Goal: Transaction & Acquisition: Subscribe to service/newsletter

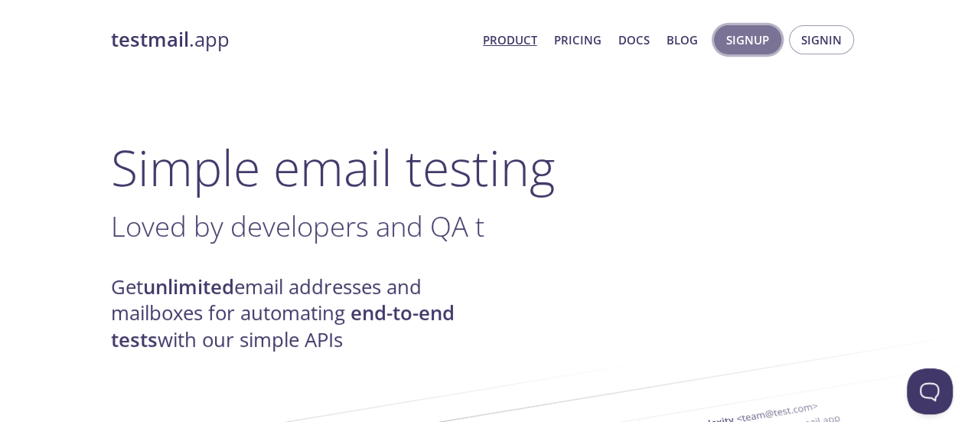
click at [739, 51] on button "Signup" at bounding box center [747, 39] width 67 height 29
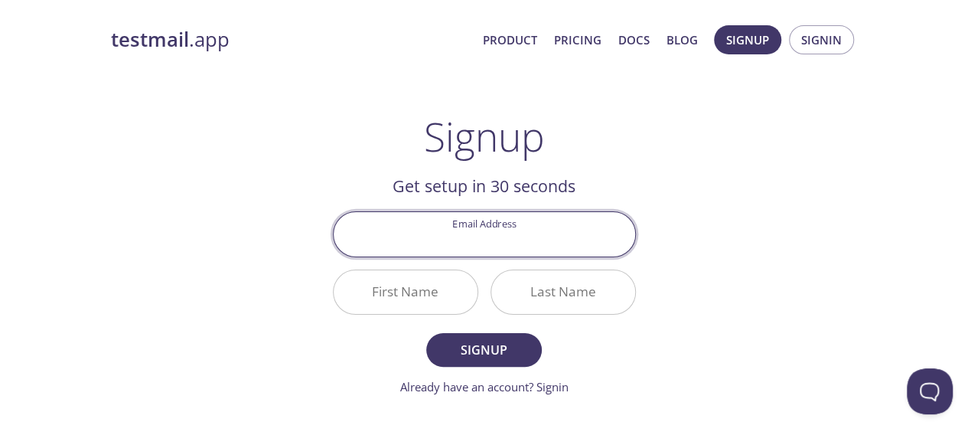
click at [510, 240] on input "Email Address" at bounding box center [485, 234] width 302 height 44
type input "[EMAIL_ADDRESS][DOMAIN_NAME]"
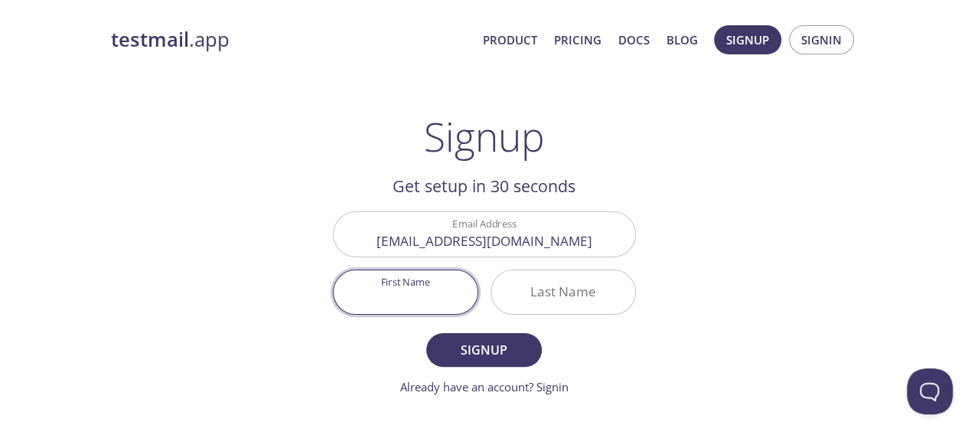
click at [411, 296] on input "First Name" at bounding box center [406, 292] width 144 height 44
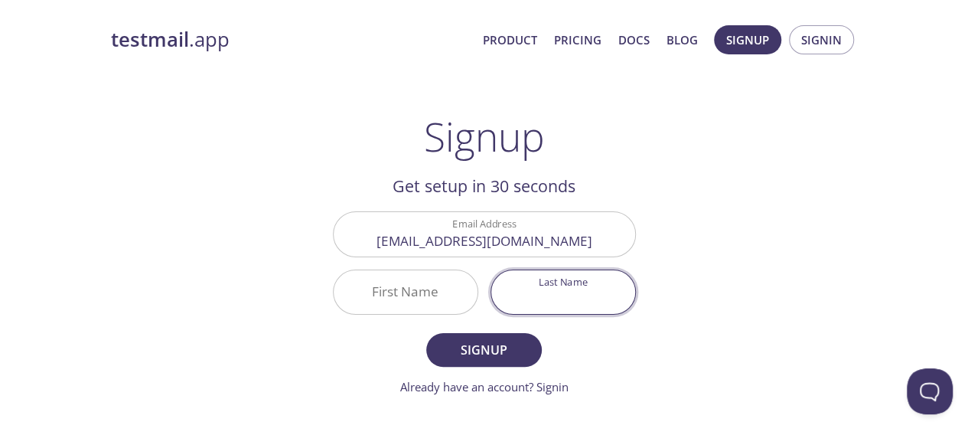
click at [533, 295] on input "Last Name" at bounding box center [563, 292] width 144 height 44
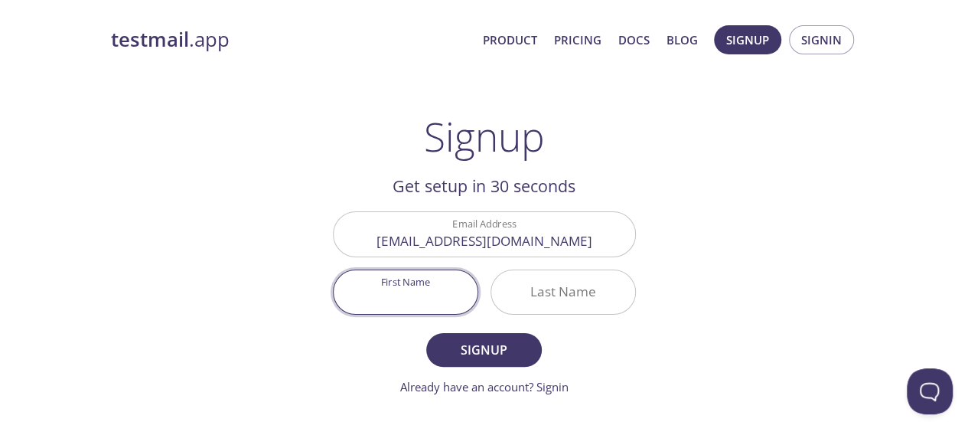
click at [415, 292] on input "First Name" at bounding box center [406, 292] width 144 height 44
type input "QUAREEB"
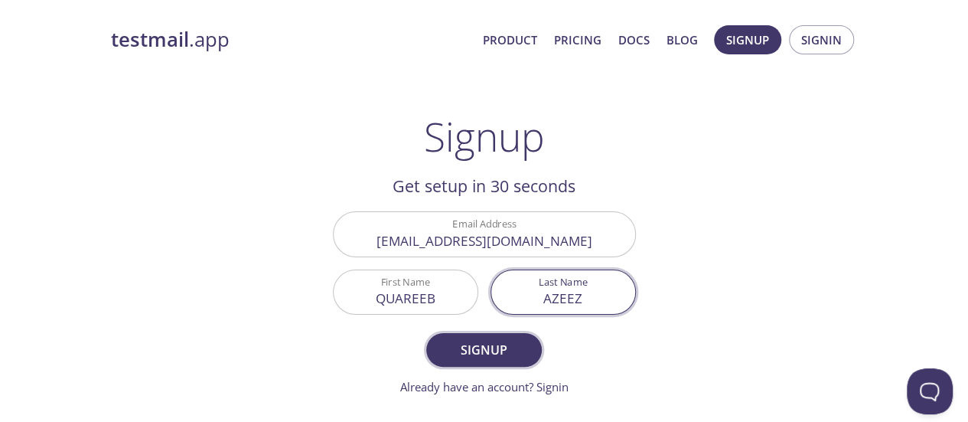
type input "AZEEZ"
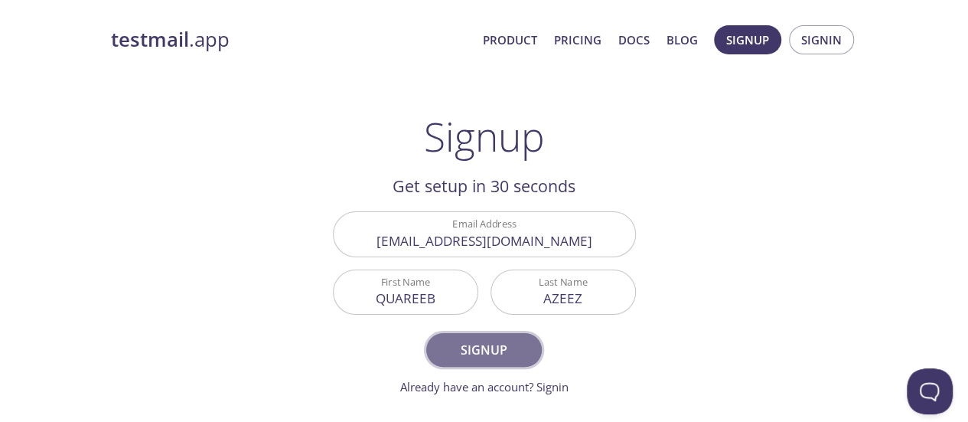
click at [462, 344] on span "Signup" at bounding box center [483, 349] width 81 height 21
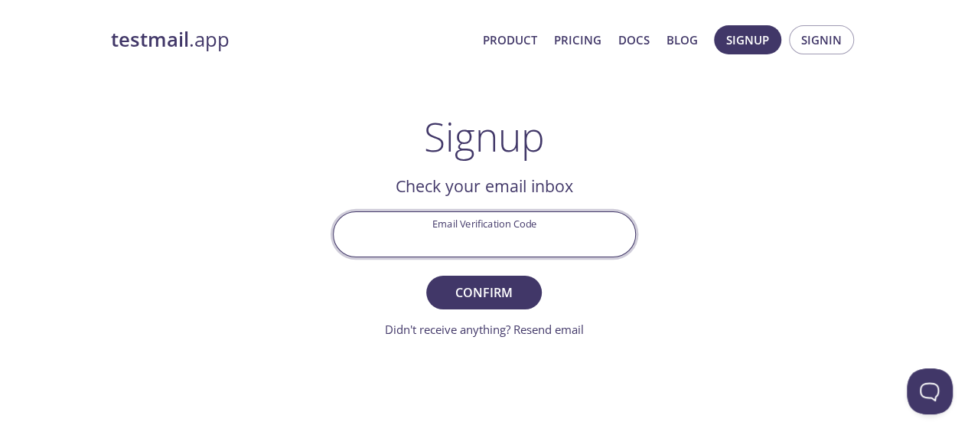
click at [456, 220] on input "Email Verification Code" at bounding box center [485, 234] width 302 height 44
paste input "EQASBEE"
type input "EQASBEE"
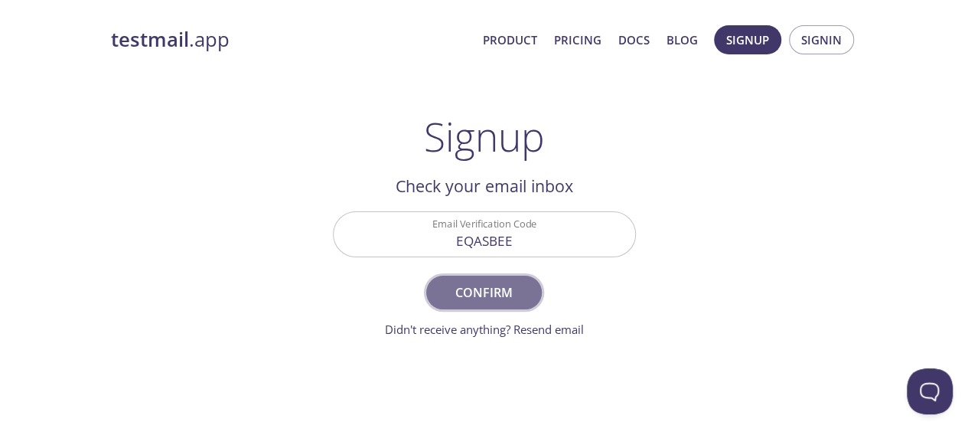
click at [482, 288] on span "Confirm" at bounding box center [483, 292] width 81 height 21
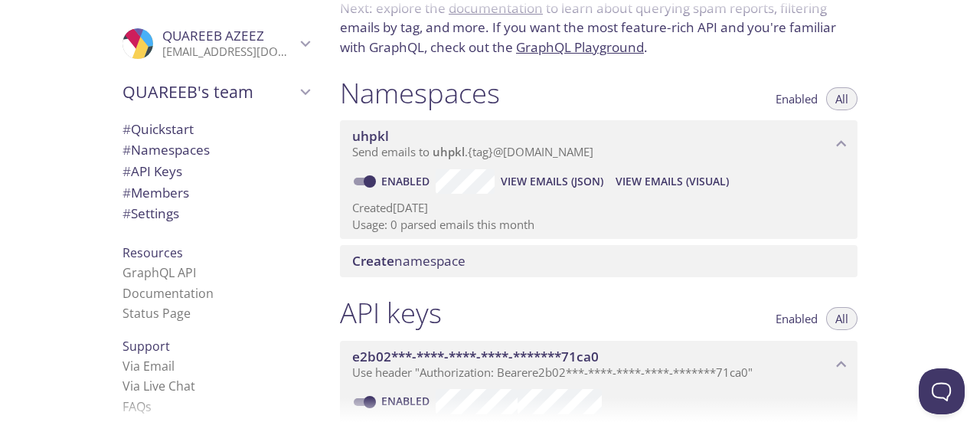
scroll to position [109, 0]
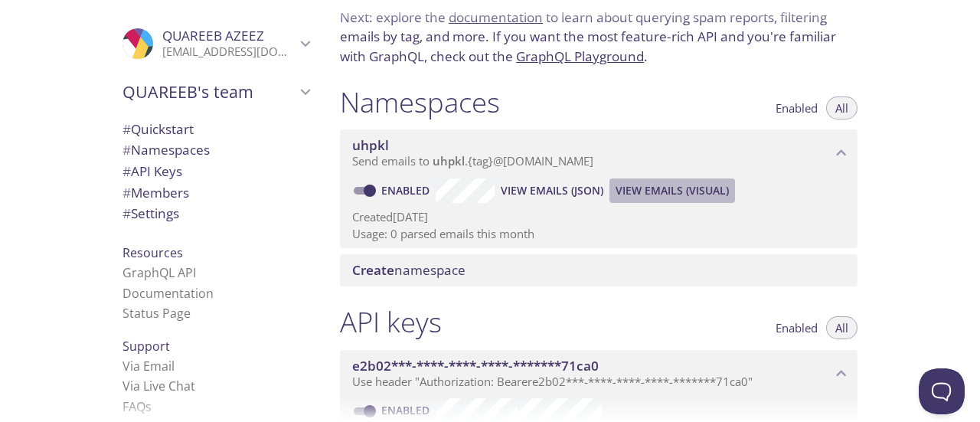
click at [654, 201] on button "View Emails (Visual)" at bounding box center [672, 190] width 126 height 24
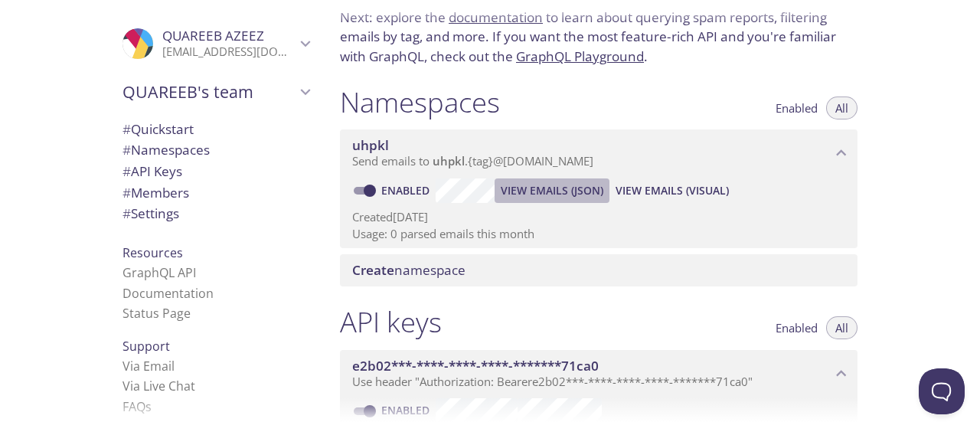
click at [524, 202] on button "View Emails (JSON)" at bounding box center [551, 190] width 115 height 24
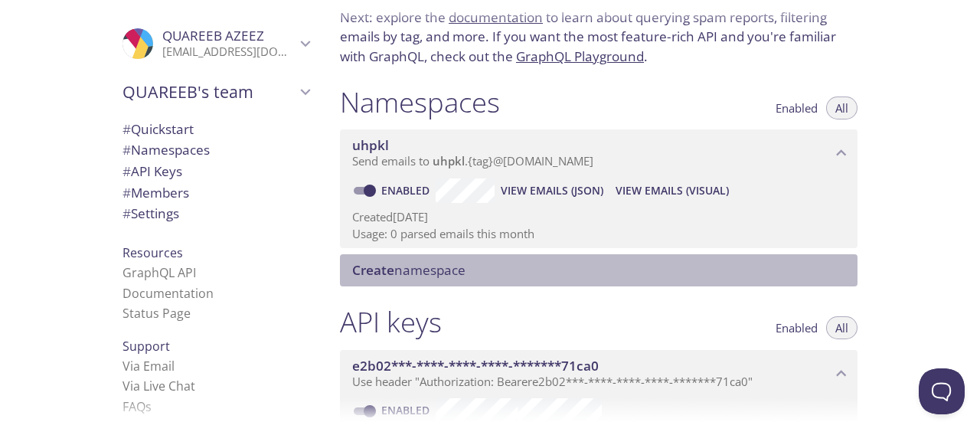
click at [429, 266] on span "Create namespace" at bounding box center [408, 270] width 113 height 18
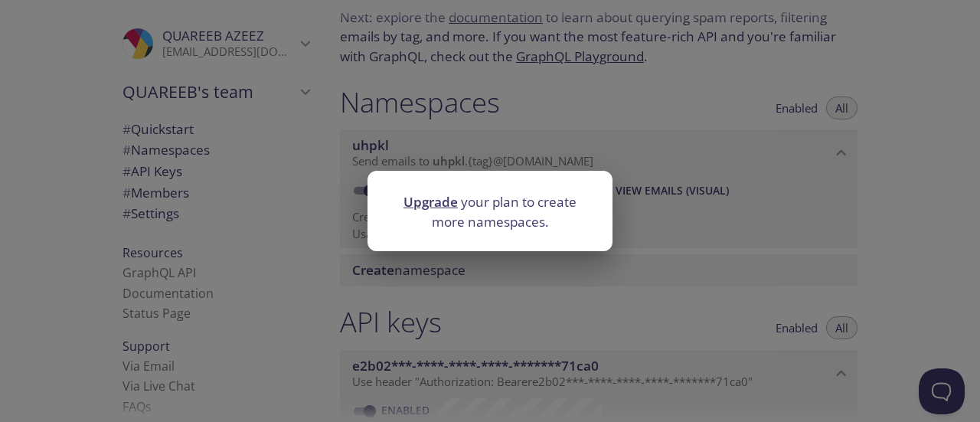
click at [485, 269] on div "Upgrade your plan to create more namespaces." at bounding box center [490, 211] width 980 height 422
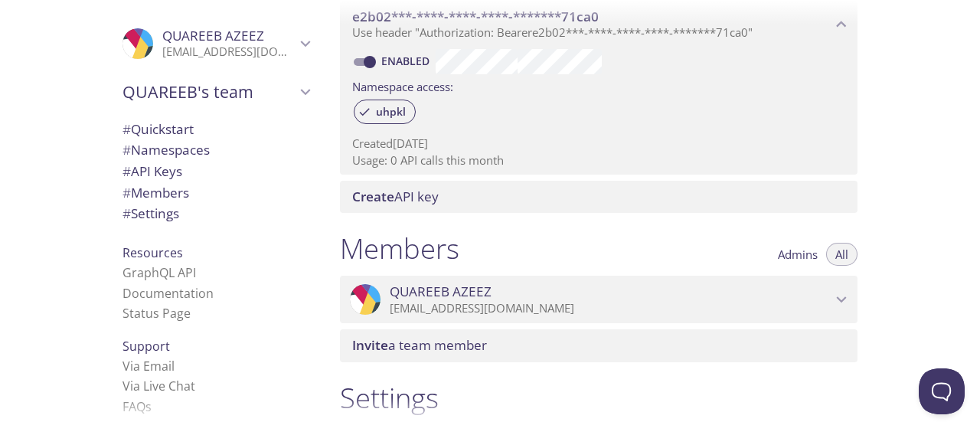
scroll to position [33, 0]
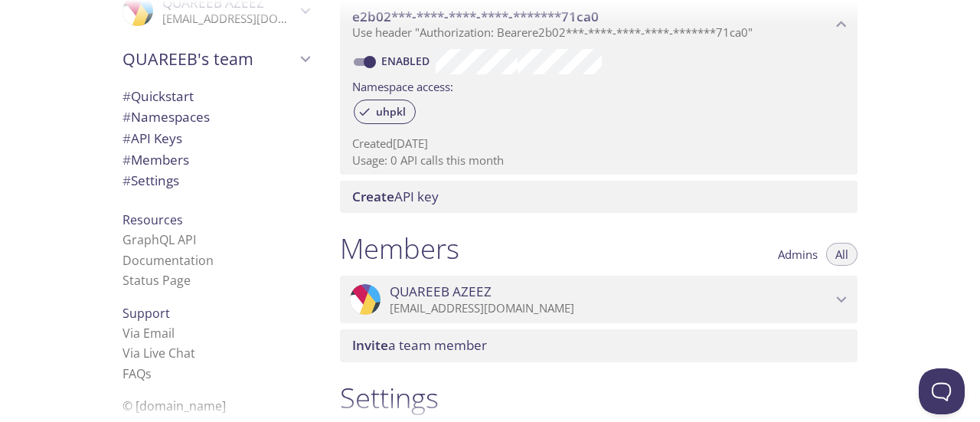
click at [152, 184] on span "# Settings" at bounding box center [150, 180] width 57 height 18
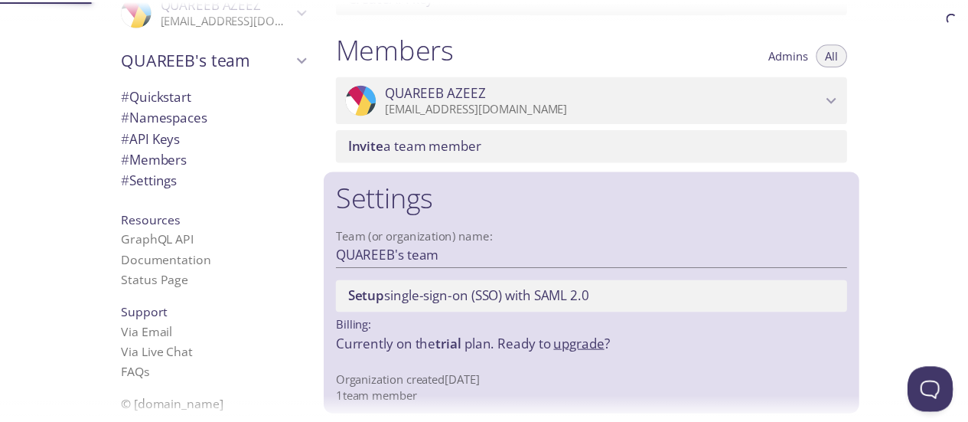
scroll to position [666, 0]
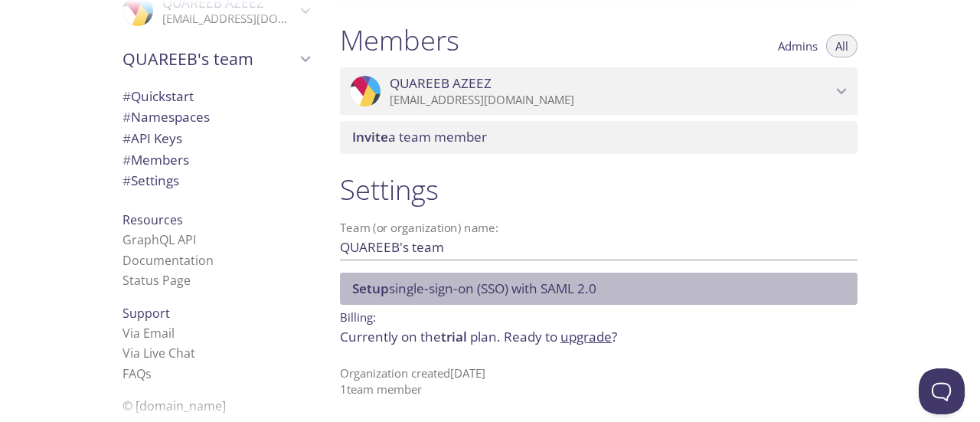
click at [465, 286] on span "Setup single-sign-on (SSO) with SAML 2.0" at bounding box center [474, 288] width 244 height 18
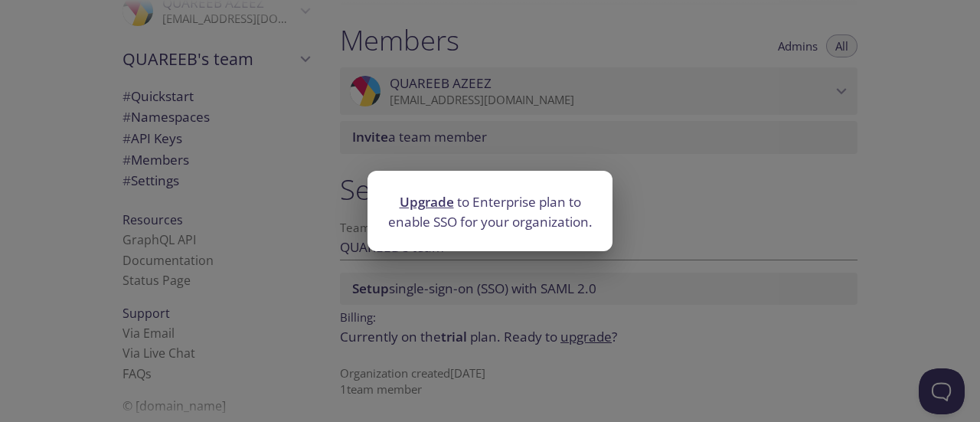
click at [417, 203] on link "Upgrade" at bounding box center [427, 202] width 54 height 18
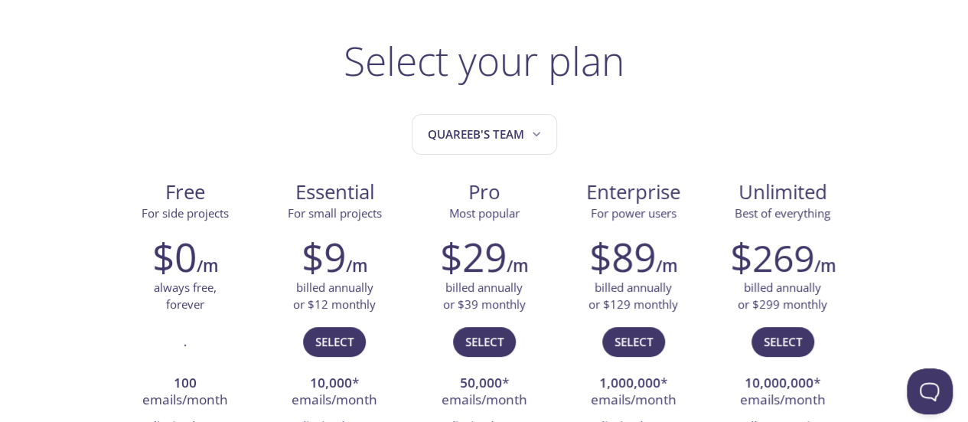
scroll to position [78, 0]
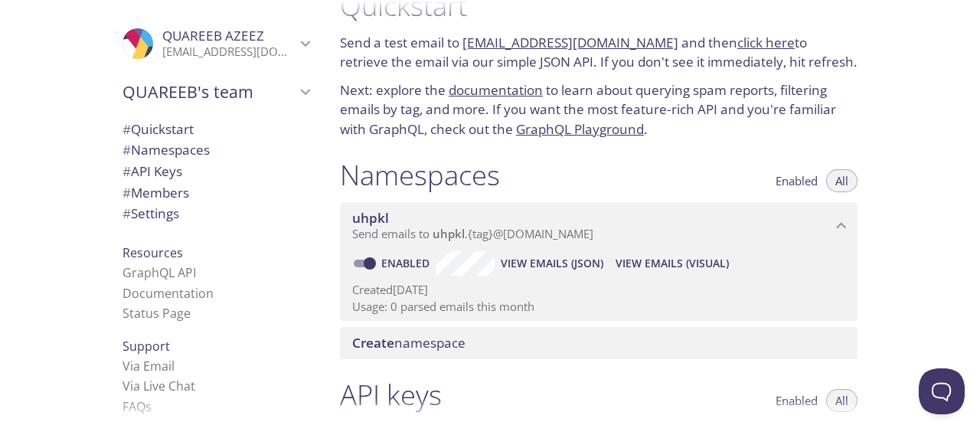
scroll to position [40, 0]
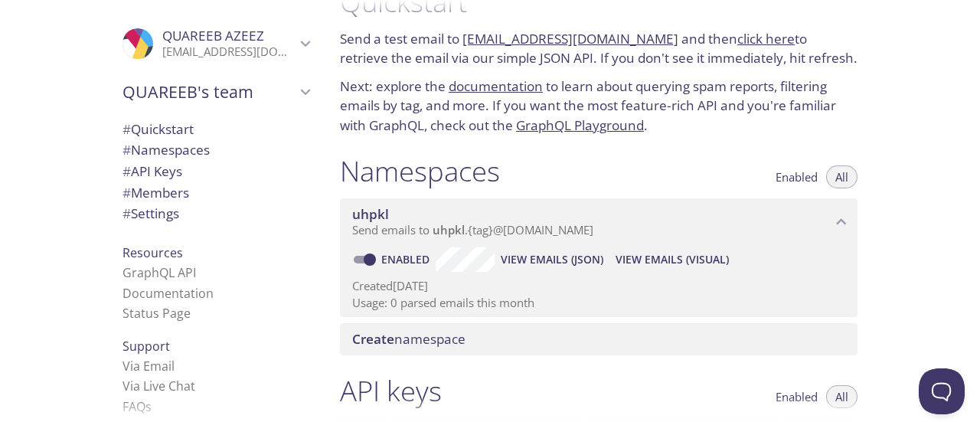
click at [471, 302] on p "Usage: 0 parsed emails this month" at bounding box center [598, 303] width 493 height 16
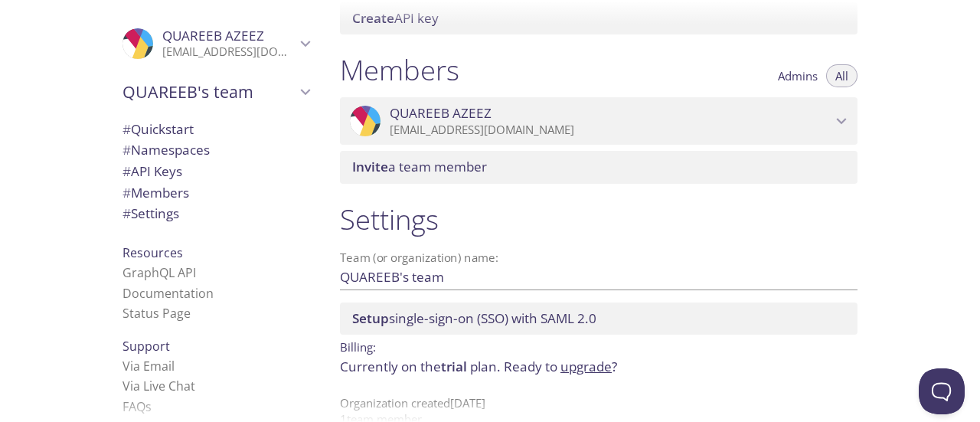
scroll to position [666, 0]
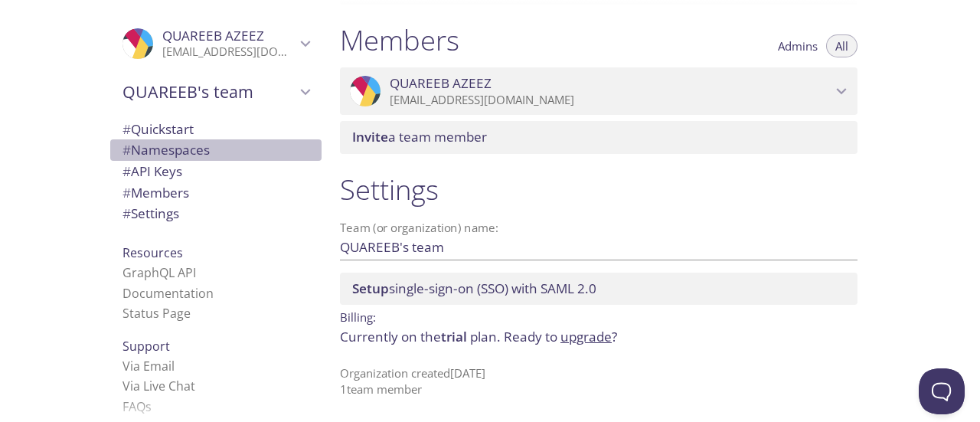
click at [164, 143] on span "# Namespaces" at bounding box center [165, 150] width 87 height 18
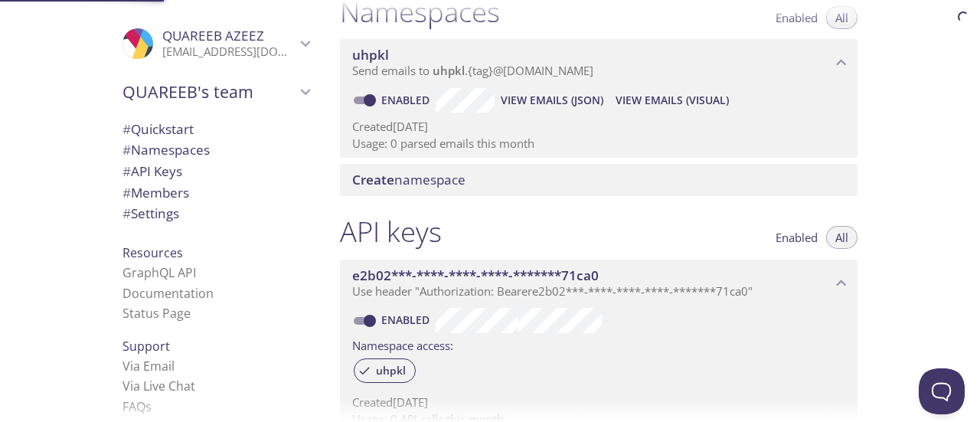
scroll to position [193, 0]
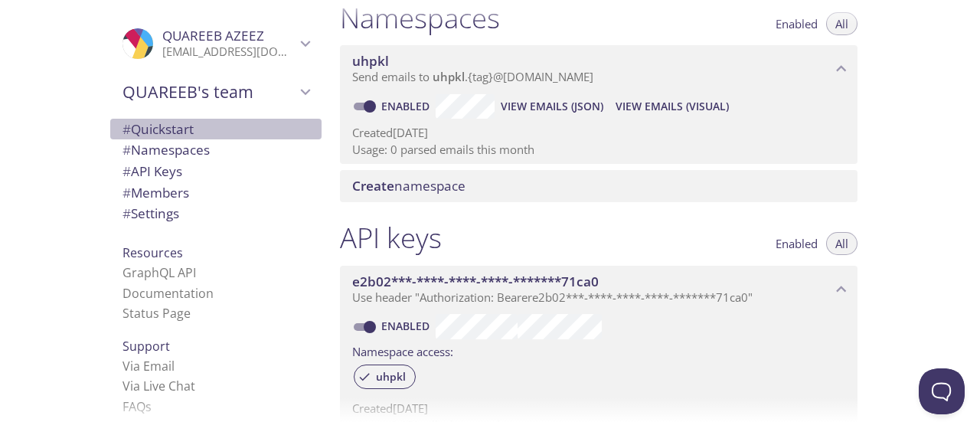
click at [155, 131] on span "# Quickstart" at bounding box center [157, 129] width 71 height 18
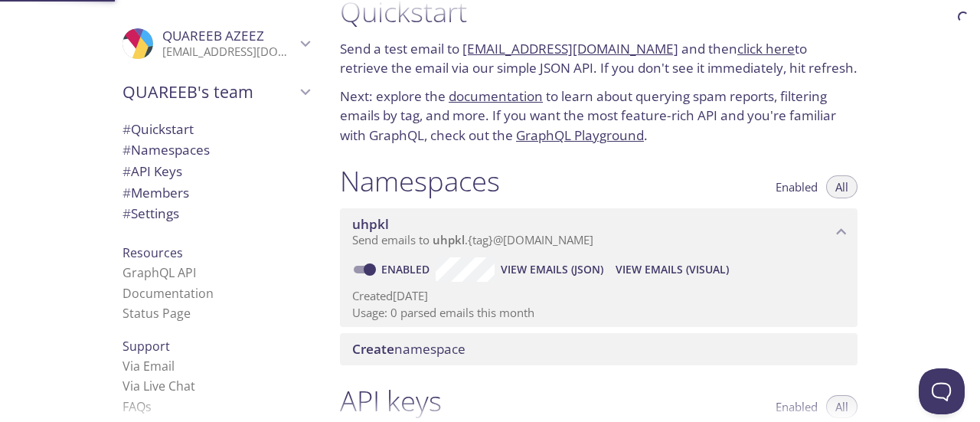
scroll to position [24, 0]
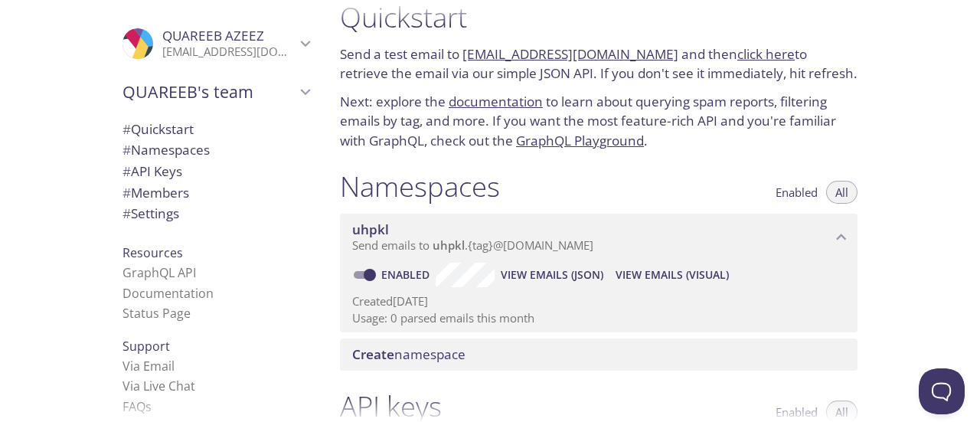
drag, startPoint x: 651, startPoint y: 53, endPoint x: 462, endPoint y: 60, distance: 188.4
click at [462, 60] on p "Send a test email to uhpkl.test@inbox.testmail.app and then click here to retri…" at bounding box center [598, 63] width 517 height 39
copy link "[EMAIL_ADDRESS][DOMAIN_NAME]"
click at [746, 54] on link "click here" at bounding box center [765, 54] width 57 height 18
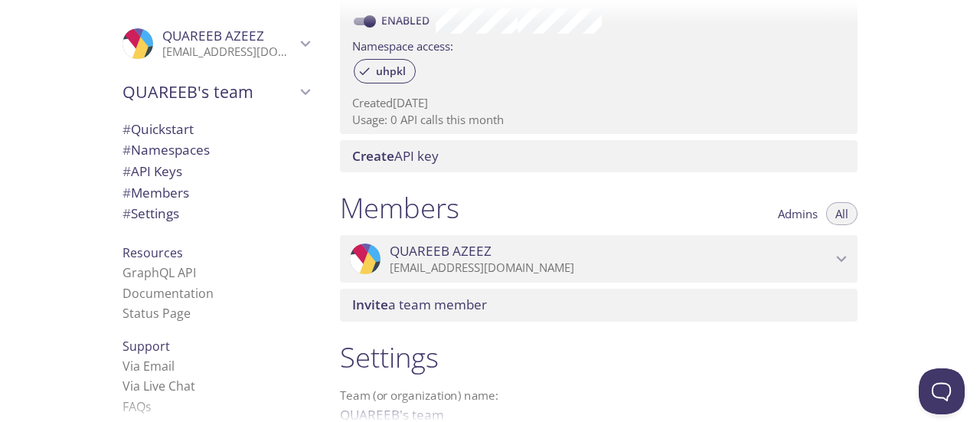
scroll to position [666, 0]
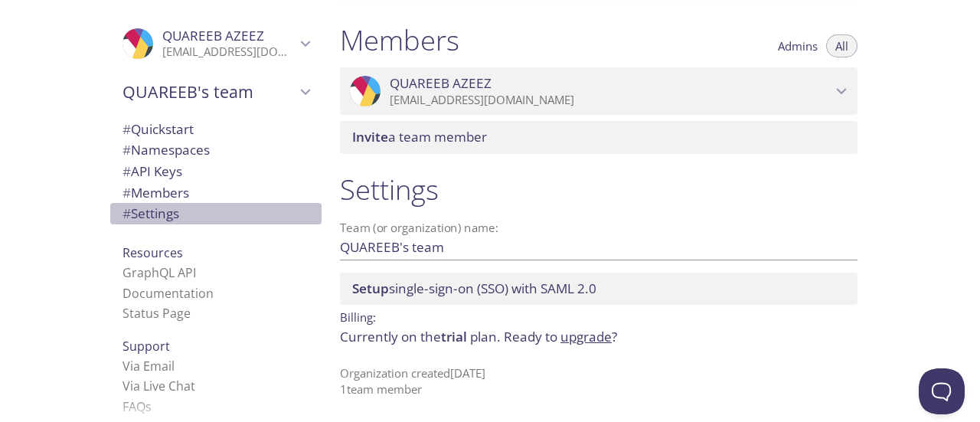
click at [178, 208] on span "# Settings" at bounding box center [215, 214] width 187 height 20
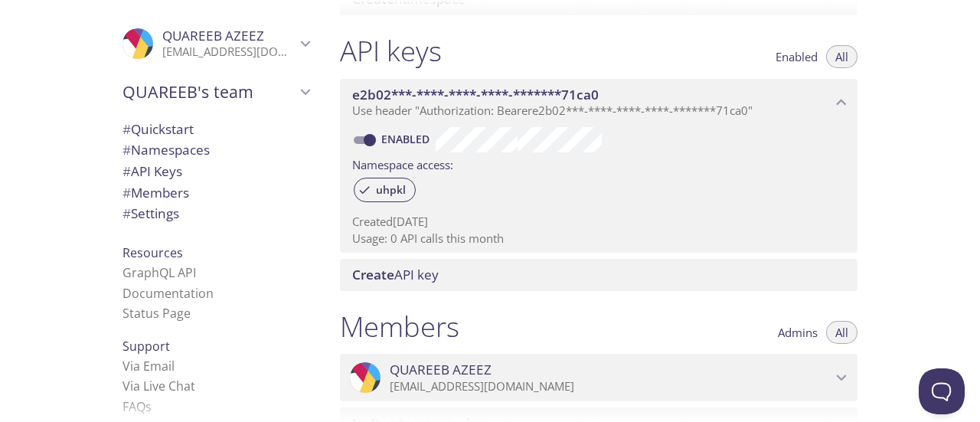
scroll to position [383, 0]
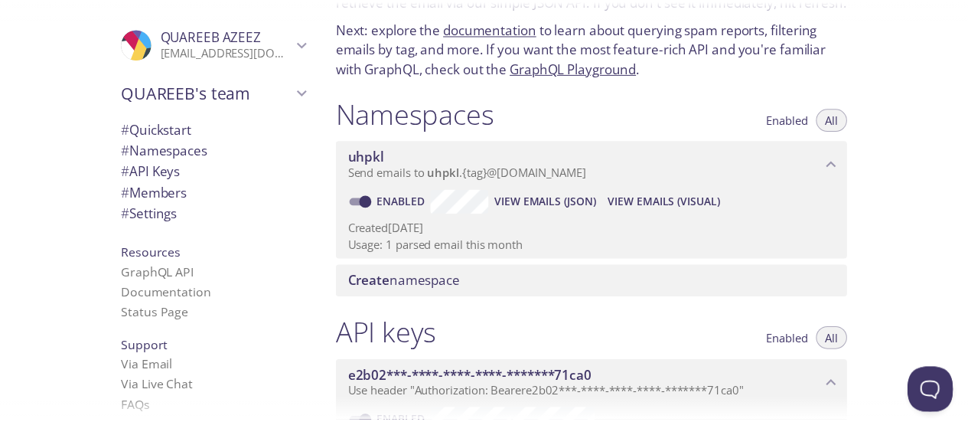
scroll to position [100, 0]
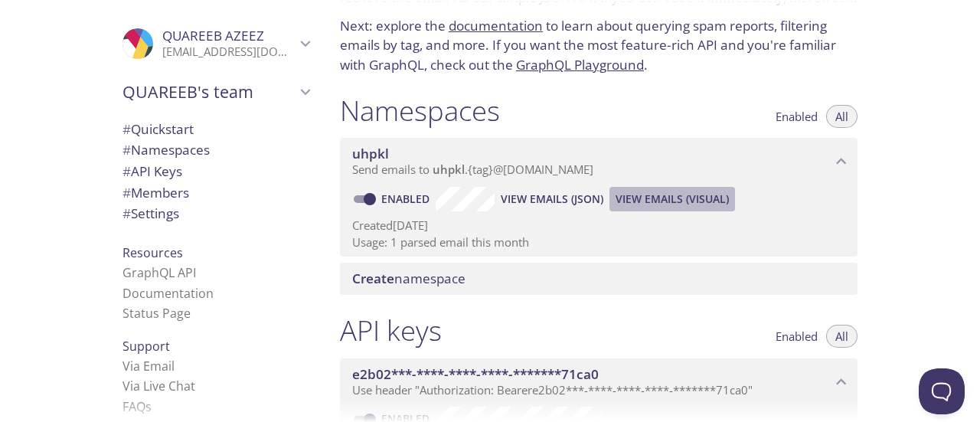
click at [635, 201] on span "View Emails (Visual)" at bounding box center [671, 199] width 113 height 18
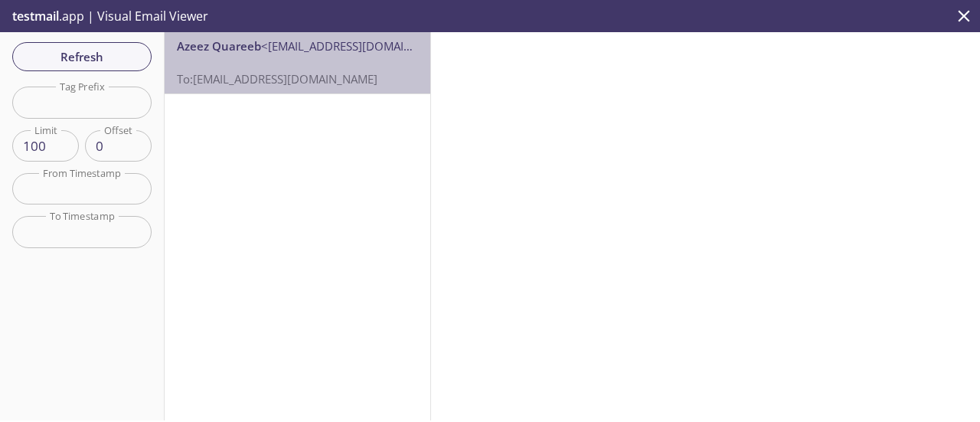
click at [302, 58] on p "To: [EMAIL_ADDRESS][DOMAIN_NAME]" at bounding box center [297, 70] width 241 height 33
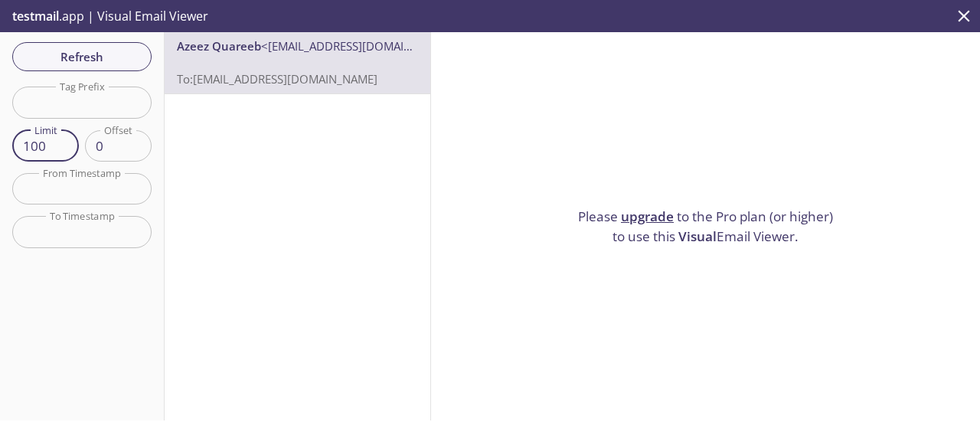
click at [39, 148] on input "100" at bounding box center [45, 145] width 67 height 31
click at [116, 148] on input "0" at bounding box center [118, 145] width 67 height 31
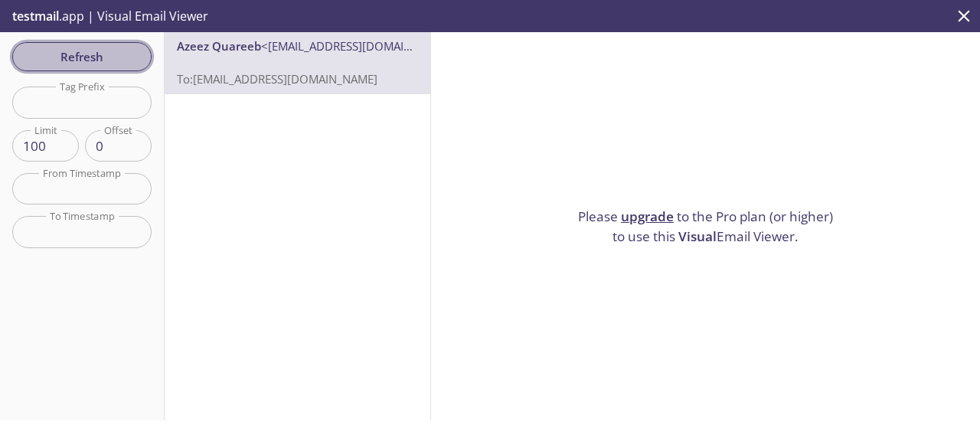
click at [87, 57] on span "Refresh" at bounding box center [81, 57] width 115 height 20
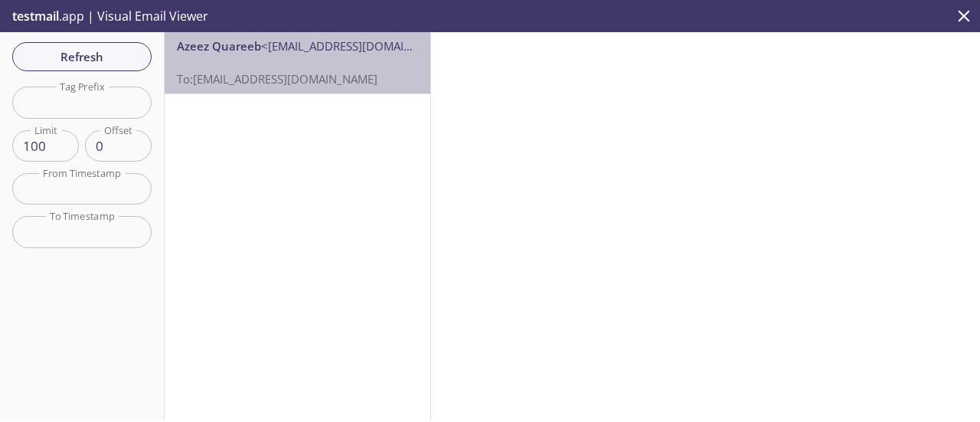
click at [305, 47] on span "<[EMAIL_ADDRESS][DOMAIN_NAME]>" at bounding box center [360, 45] width 198 height 15
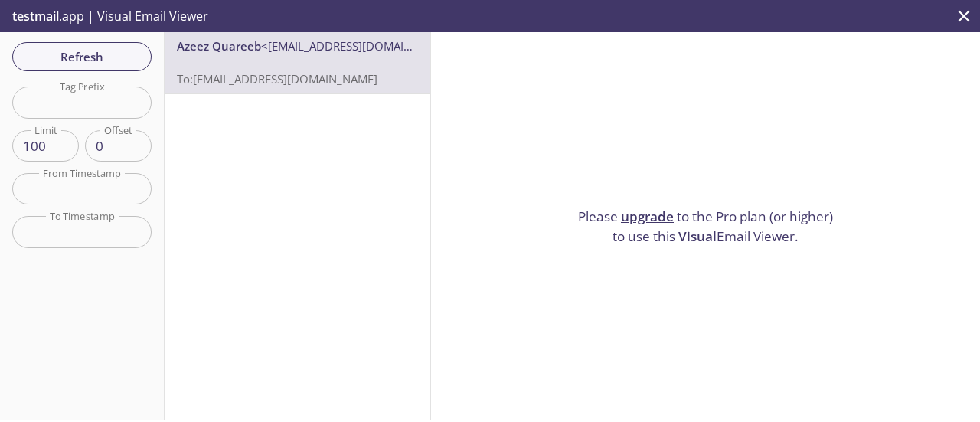
click at [643, 210] on link "upgrade" at bounding box center [647, 216] width 53 height 18
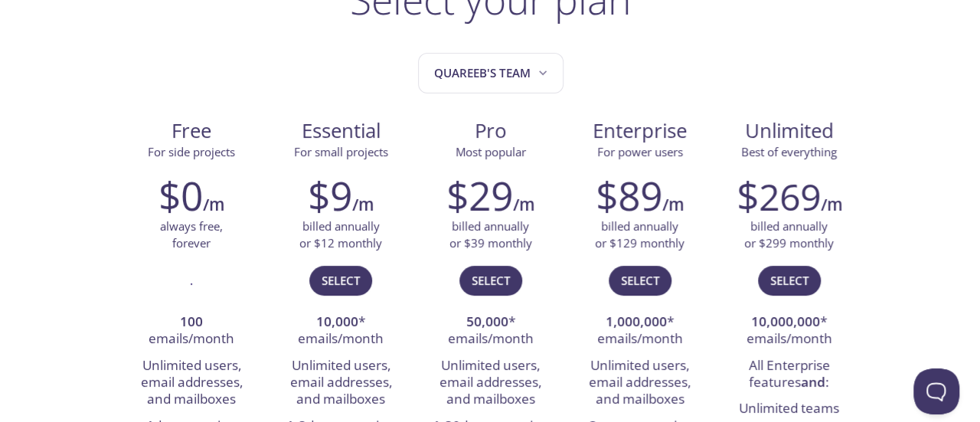
scroll to position [144, 0]
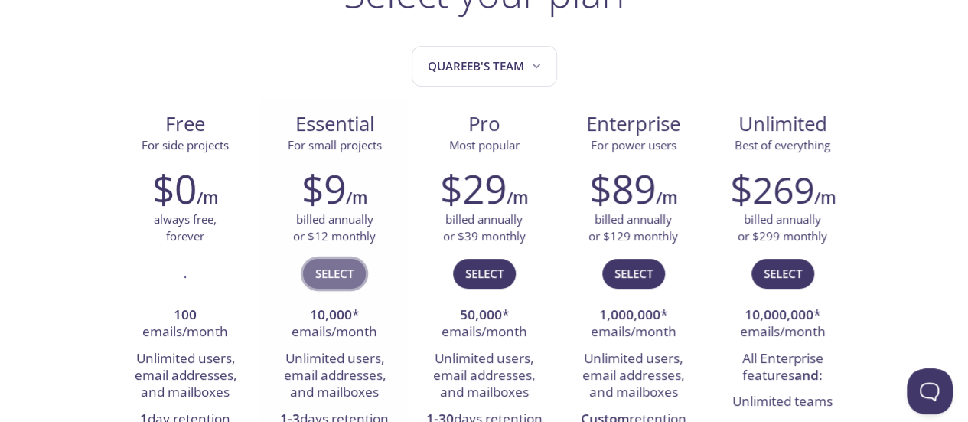
click at [345, 268] on span "Select" at bounding box center [334, 273] width 38 height 20
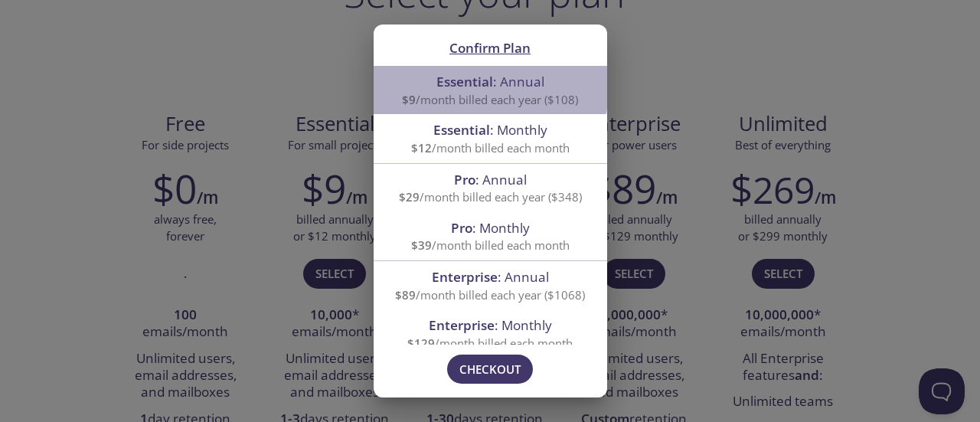
click at [480, 84] on span "Essential" at bounding box center [464, 82] width 57 height 18
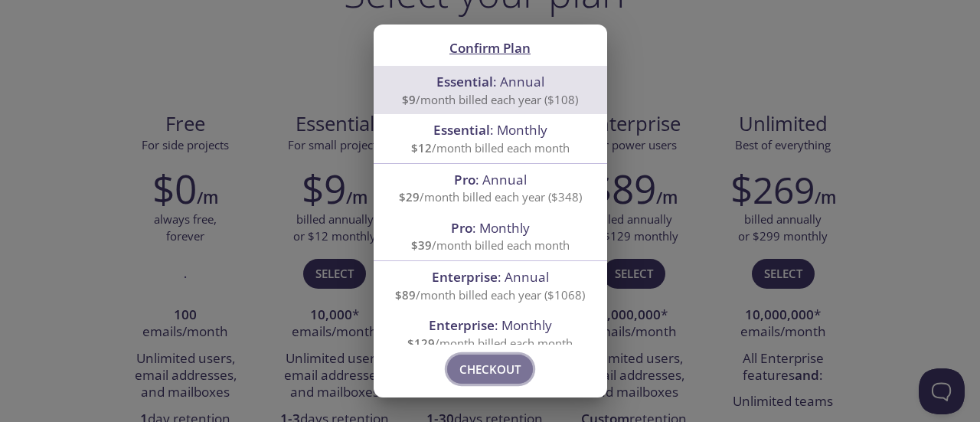
click at [510, 364] on span "Checkout" at bounding box center [489, 369] width 61 height 20
